Goal: Task Accomplishment & Management: Complete application form

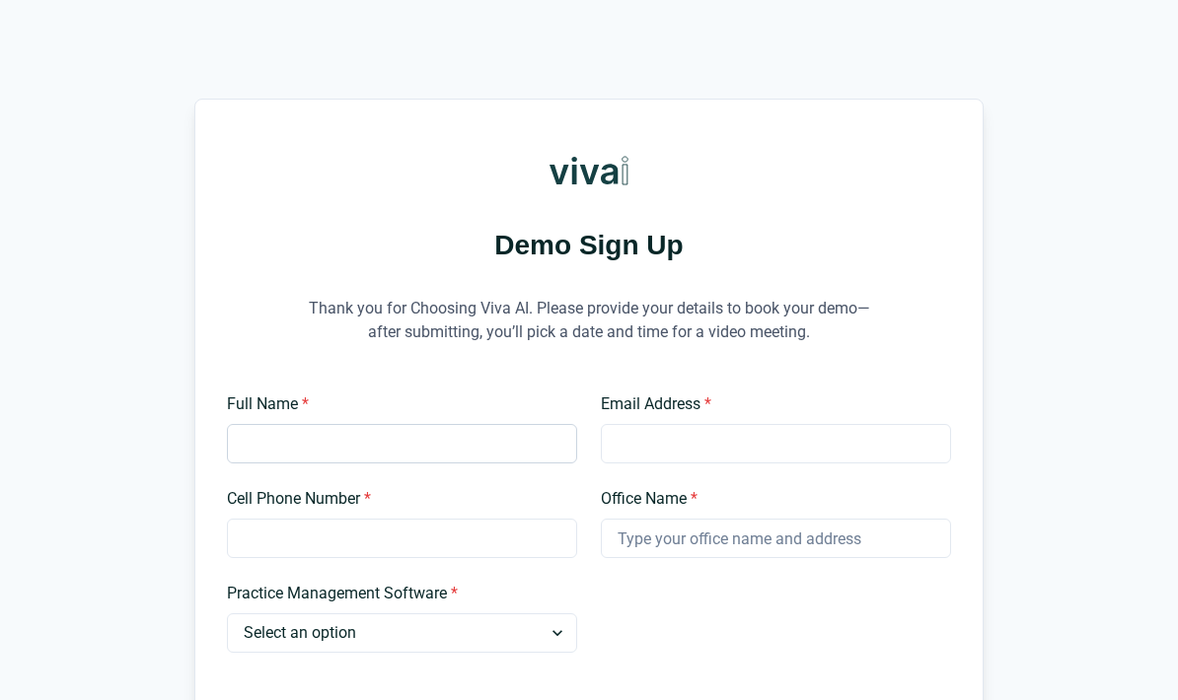
click at [415, 445] on input "Full Name *" at bounding box center [402, 443] width 350 height 39
type input "Alex Kim"
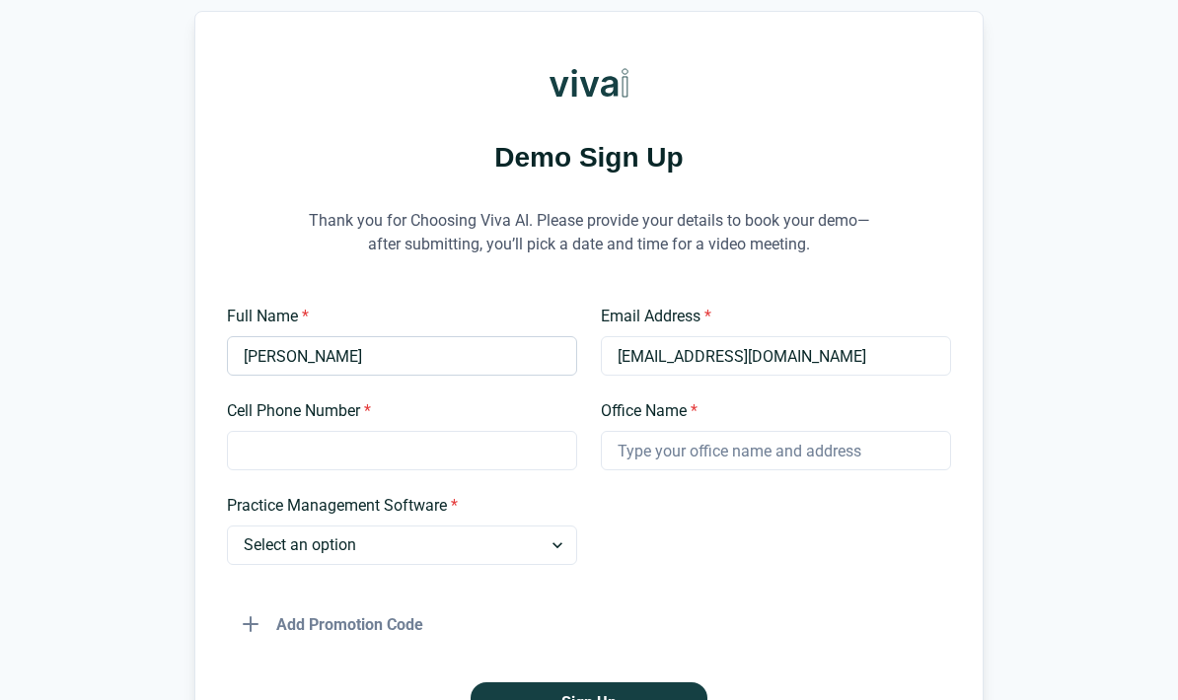
scroll to position [123, 0]
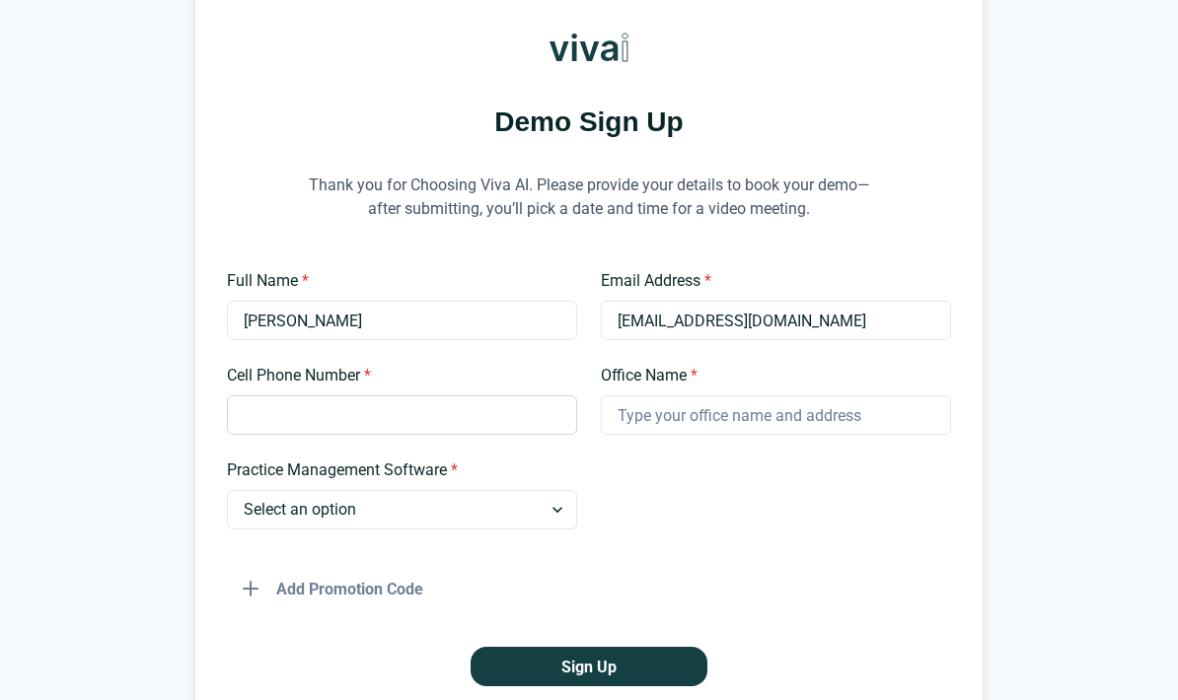
type input "administration@uniondentalcenter.co"
click at [436, 418] on input "Cell Phone Number *" at bounding box center [402, 414] width 350 height 39
type input "2132550423"
click at [734, 415] on input "Office Name *" at bounding box center [776, 414] width 350 height 39
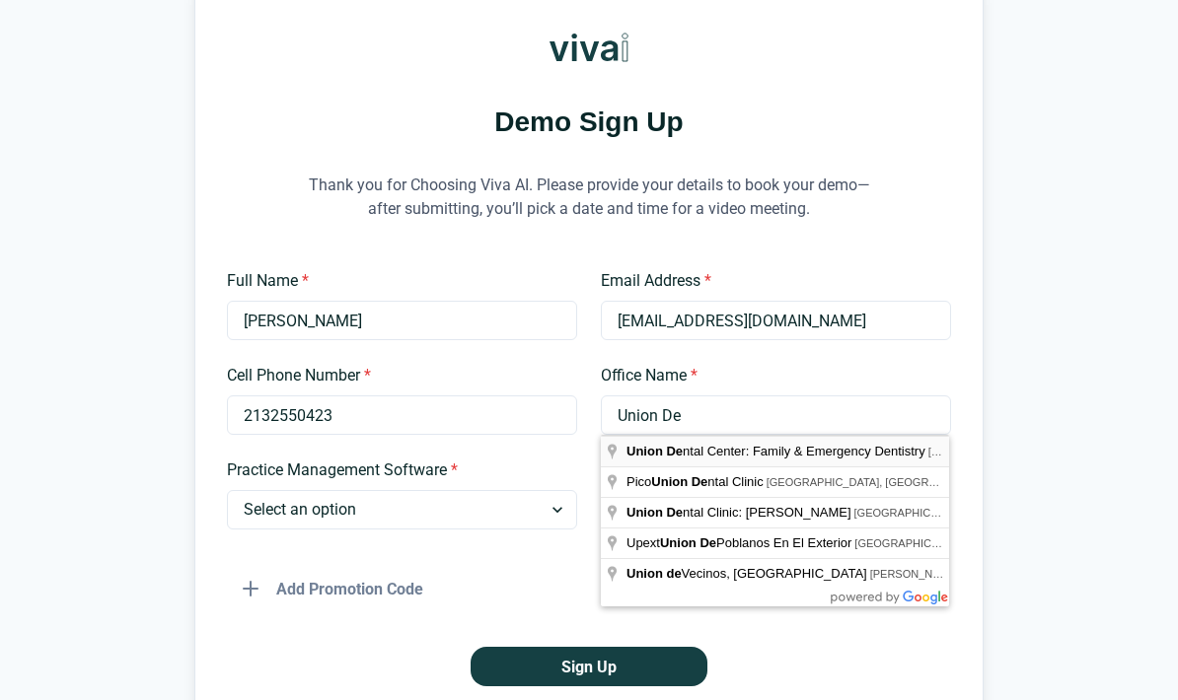
type input "Union Dental Center: Family & Emergency Dentistry"
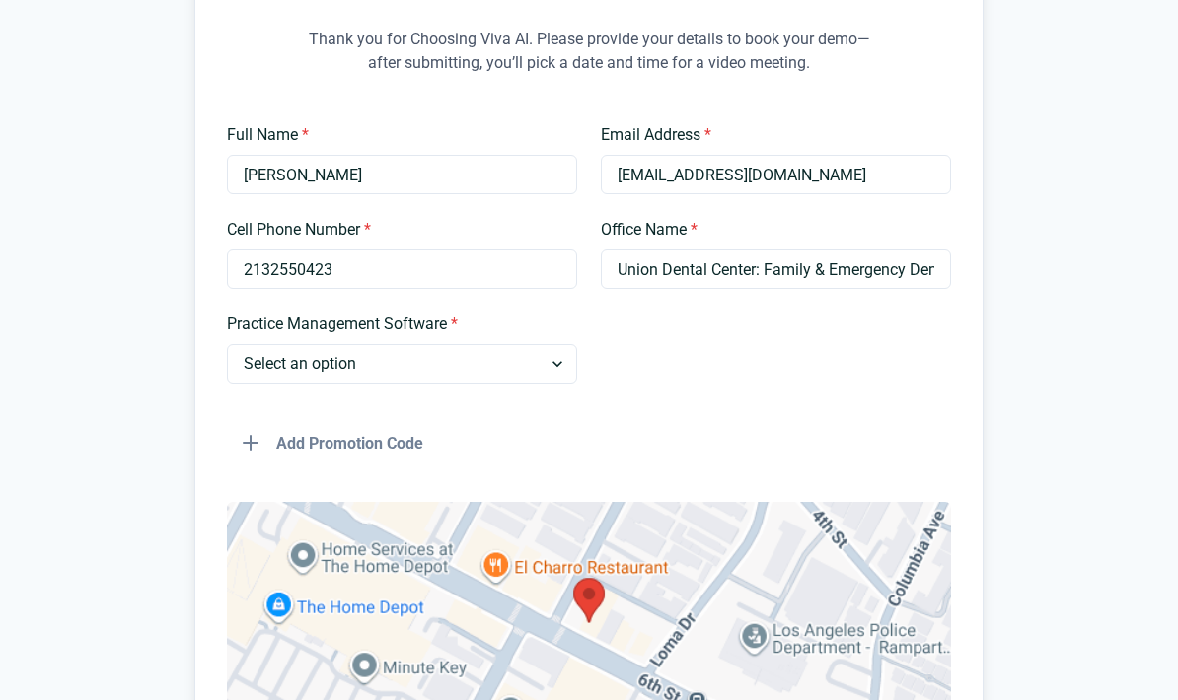
scroll to position [289, 0]
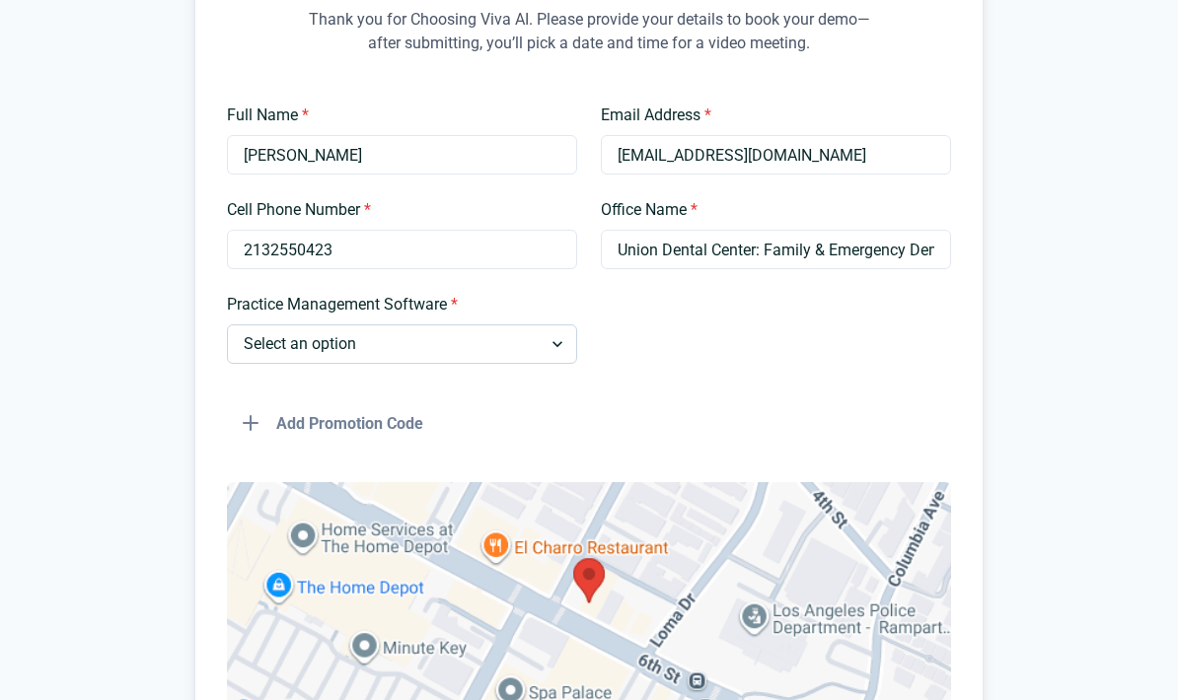
click at [545, 343] on select "Select an option Dentrix Open Dental EagleSoft Denticon Other" at bounding box center [402, 343] width 350 height 39
select select "Open Dental"
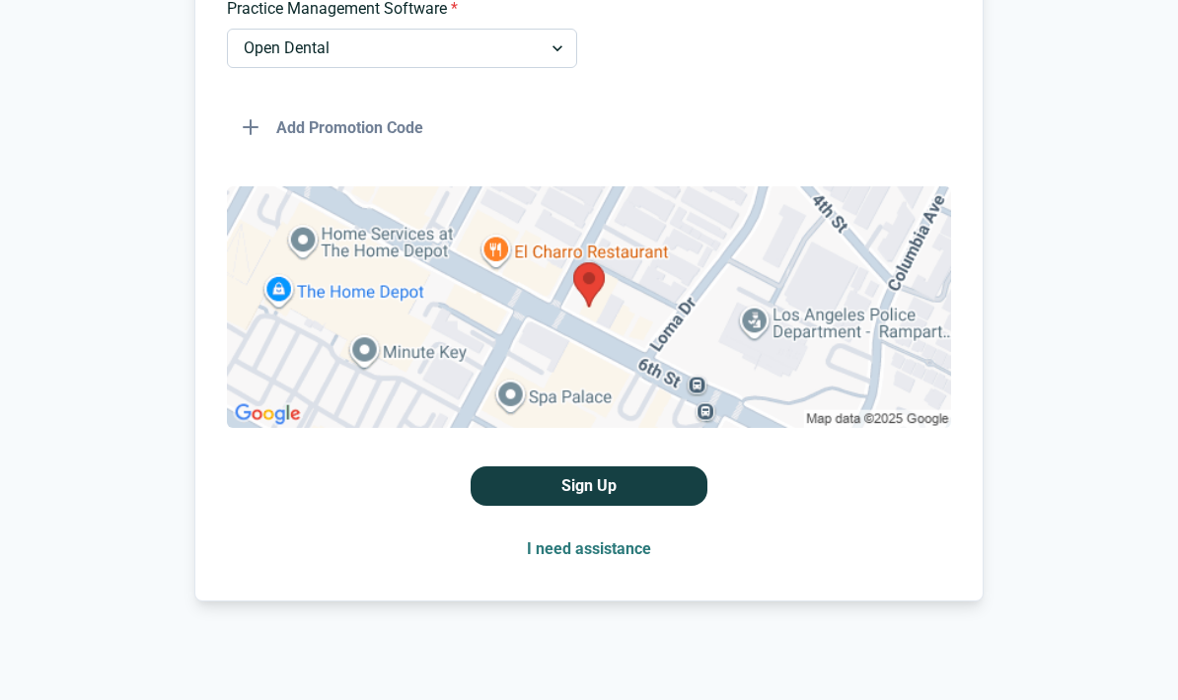
scroll to position [585, 0]
click at [615, 479] on button "Sign Up" at bounding box center [588, 485] width 237 height 39
